Goal: Task Accomplishment & Management: Complete application form

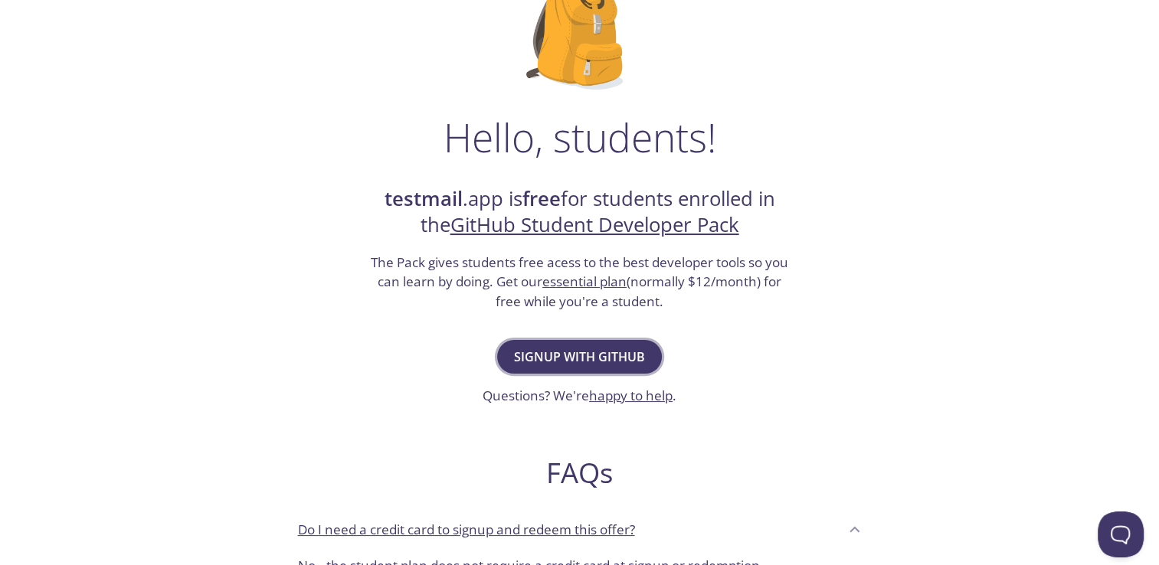
scroll to position [162, 0]
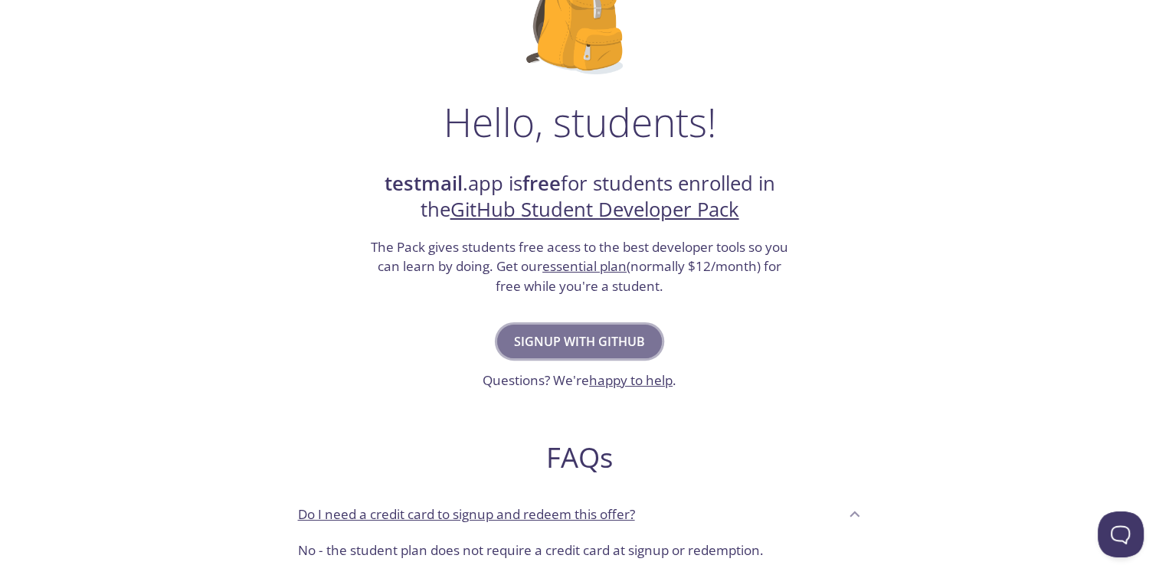
click at [609, 335] on span "Signup with GitHub" at bounding box center [579, 341] width 131 height 21
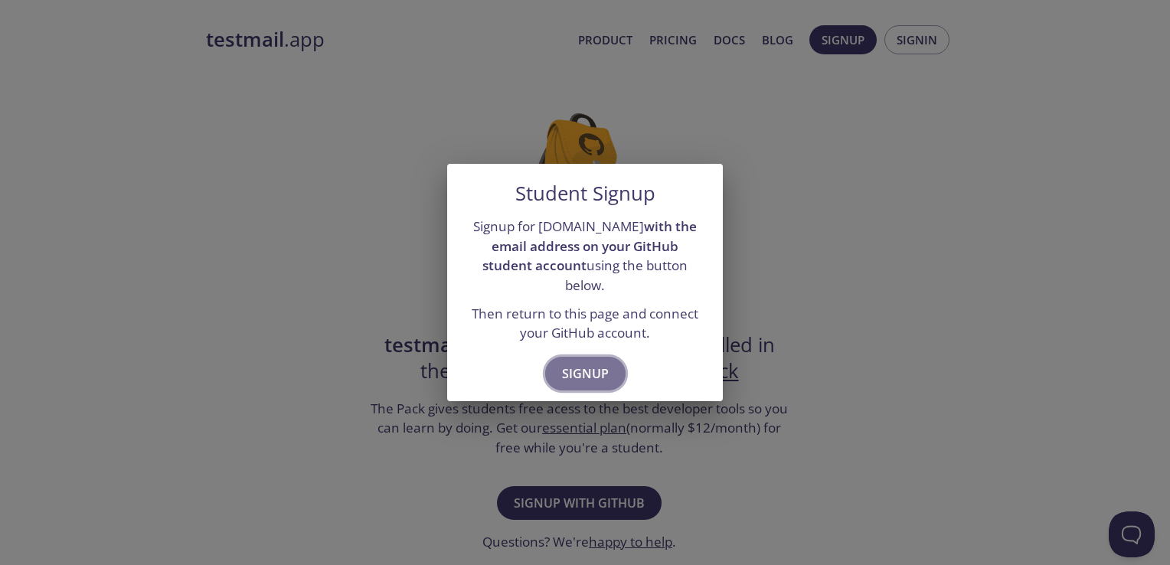
click at [594, 363] on span "Signup" at bounding box center [585, 373] width 47 height 21
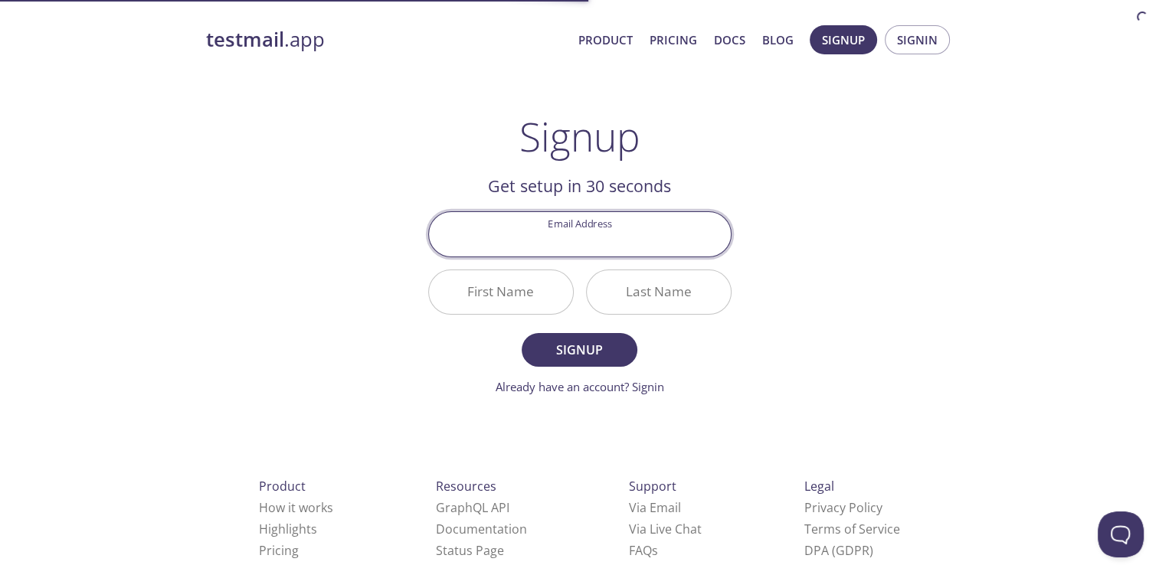
click at [616, 234] on input "Email Address" at bounding box center [580, 234] width 302 height 44
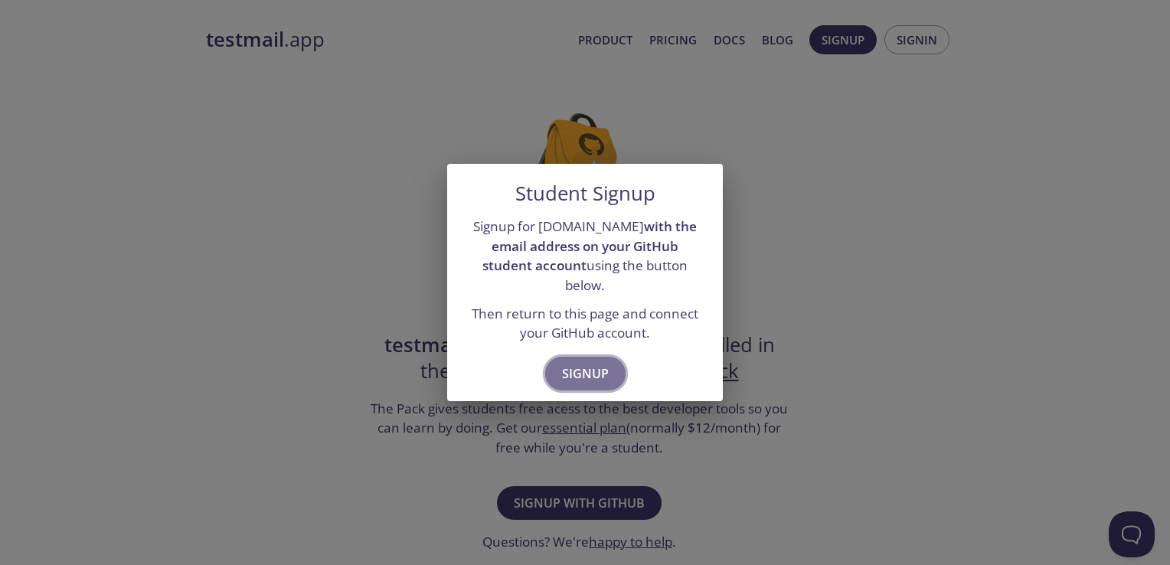
click at [582, 363] on span "Signup" at bounding box center [585, 373] width 47 height 21
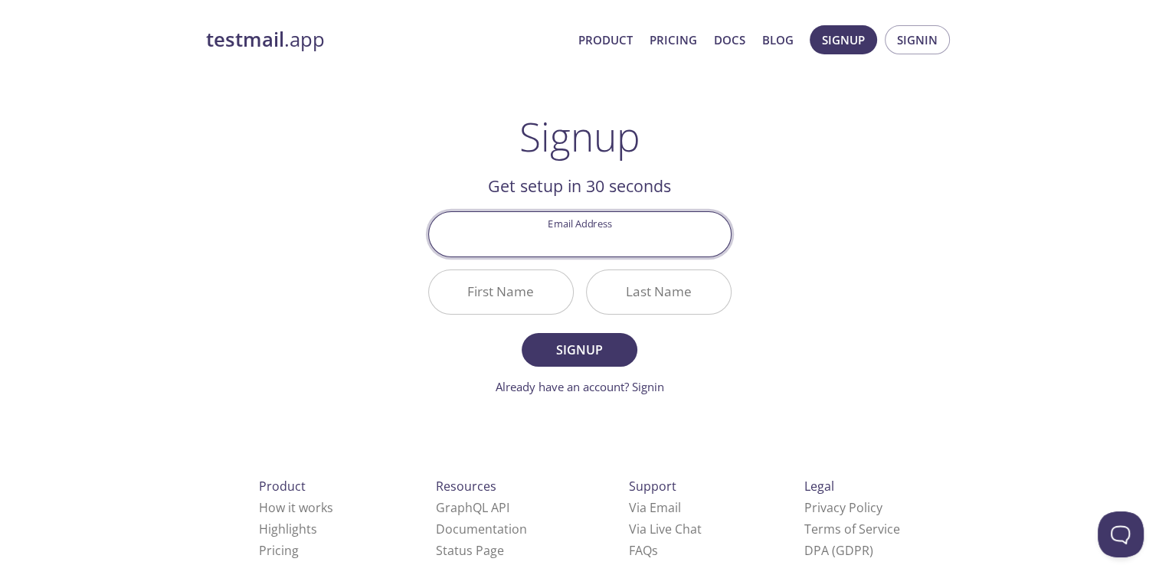
click at [561, 234] on input "Email Address" at bounding box center [580, 234] width 302 height 44
type input "[EMAIL_ADDRESS][DOMAIN_NAME]"
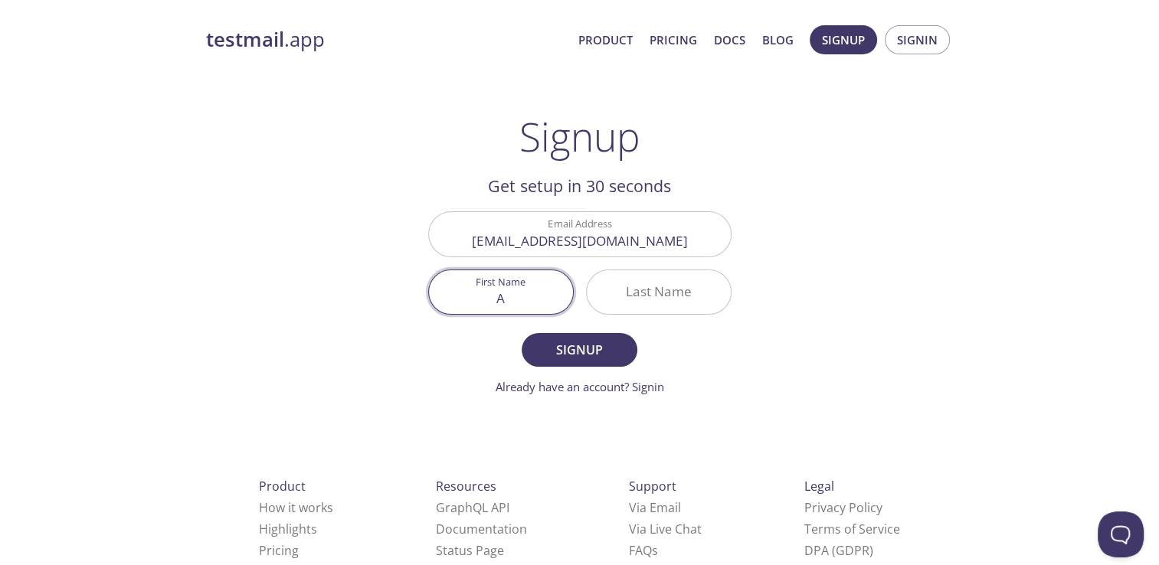
click at [495, 308] on input "A" at bounding box center [501, 292] width 144 height 44
type input "[PERSON_NAME]"
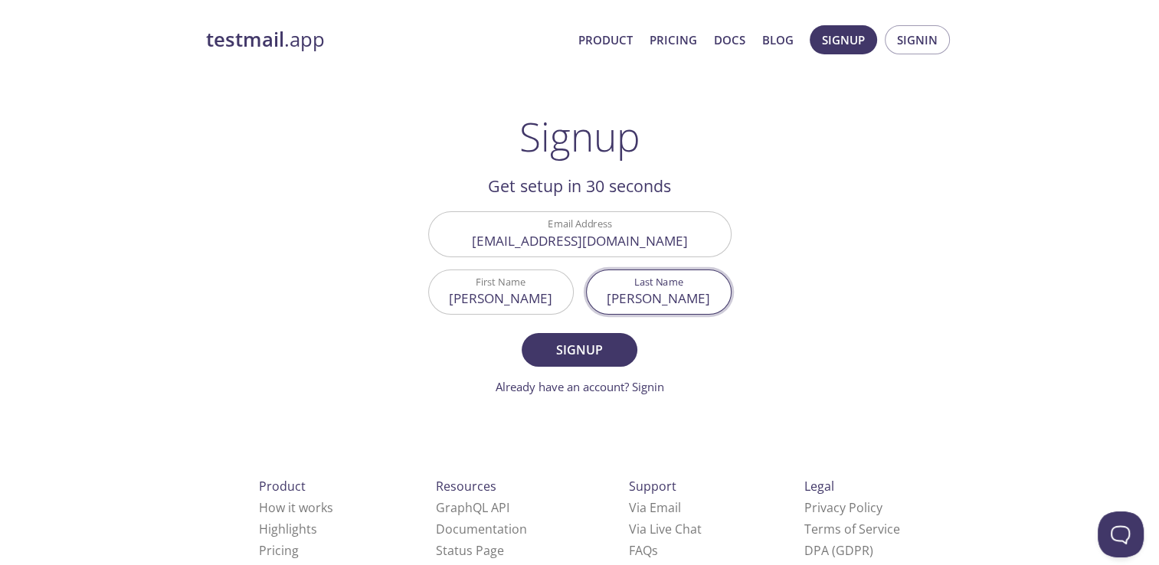
type input "[PERSON_NAME]"
click at [522, 333] on button "Signup" at bounding box center [579, 350] width 115 height 34
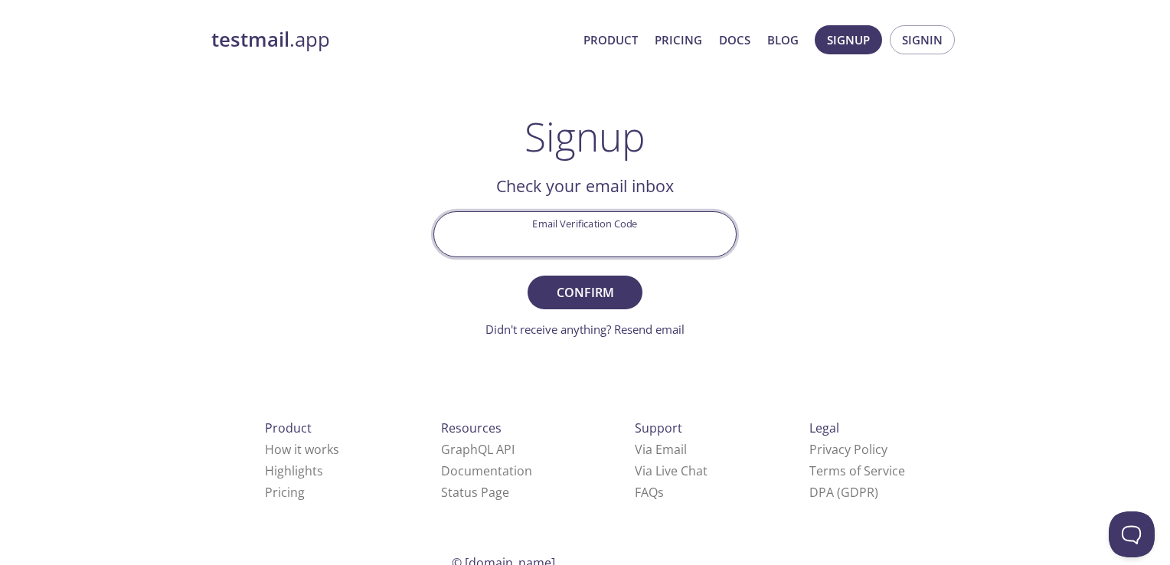
click at [541, 240] on input "Email Verification Code" at bounding box center [585, 234] width 302 height 44
